Goal: Navigation & Orientation: Find specific page/section

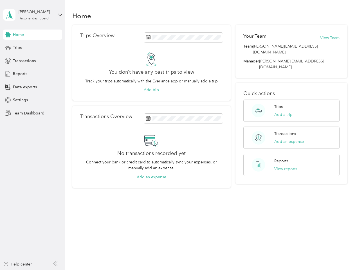
click at [179, 135] on div "No transactions recorded yet Connect your bank or credit card to automatically …" at bounding box center [151, 156] width 143 height 47
click at [33, 15] on div "[PERSON_NAME]" at bounding box center [36, 12] width 35 height 6
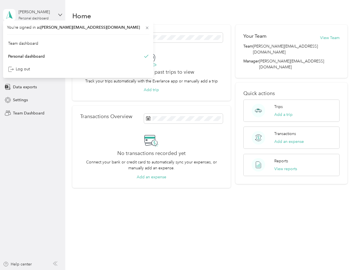
click at [33, 35] on div "You’re signed in as [EMAIL_ADDRESS][DOMAIN_NAME] Team dashboard Personal dashbo…" at bounding box center [78, 49] width 150 height 57
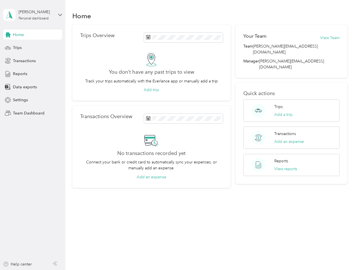
click at [8, 35] on div "You’re signed in as [EMAIL_ADDRESS][DOMAIN_NAME] Team dashboard Personal dashbo…" at bounding box center [78, 49] width 150 height 57
click at [33, 48] on div "Trips" at bounding box center [32, 48] width 59 height 10
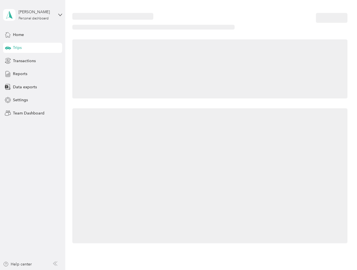
click at [8, 48] on icon at bounding box center [8, 47] width 6 height 3
click at [33, 61] on span "Transactions" at bounding box center [24, 61] width 23 height 6
click at [8, 61] on icon at bounding box center [8, 61] width 6 height 6
click at [33, 74] on div "Reports" at bounding box center [32, 74] width 59 height 10
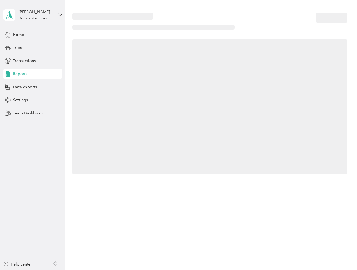
click at [8, 74] on icon at bounding box center [8, 74] width 6 height 6
